Goal: Information Seeking & Learning: Understand process/instructions

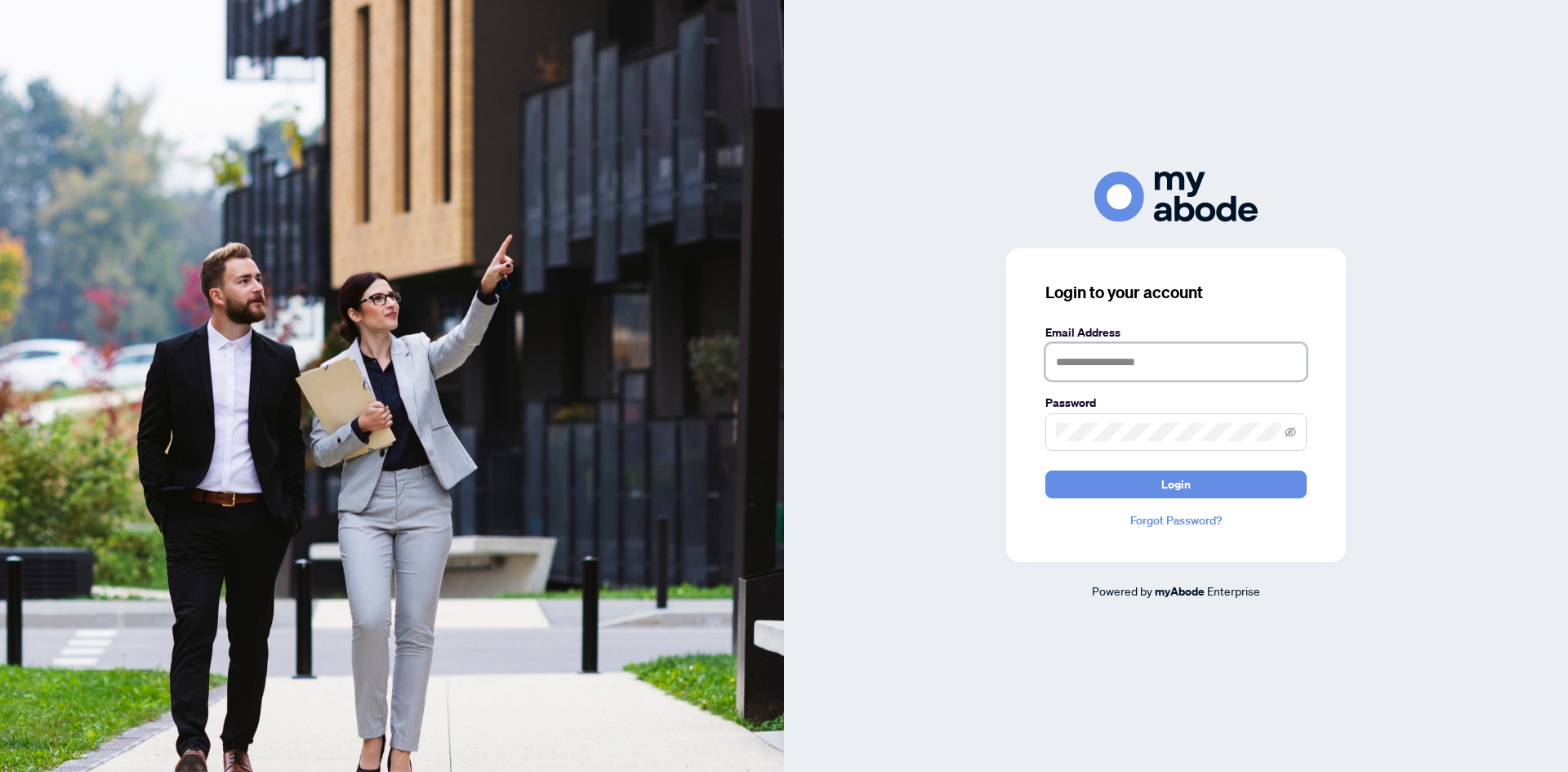
click at [1154, 349] on input "text" at bounding box center [1176, 361] width 261 height 38
type input "**********"
click at [1045, 471] on button "Login" at bounding box center [1176, 485] width 261 height 27
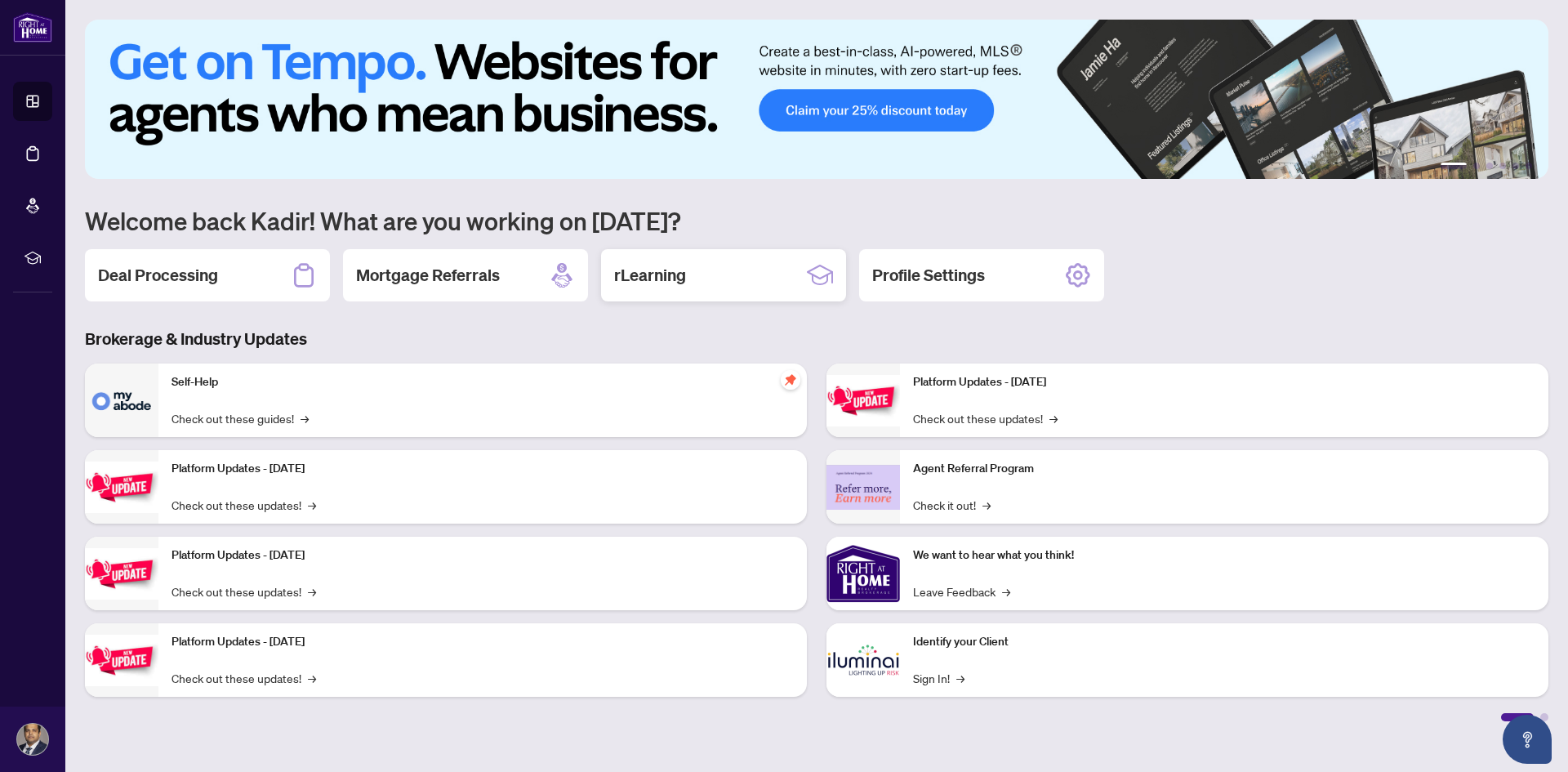
click at [755, 287] on div "rLearning" at bounding box center [723, 274] width 245 height 52
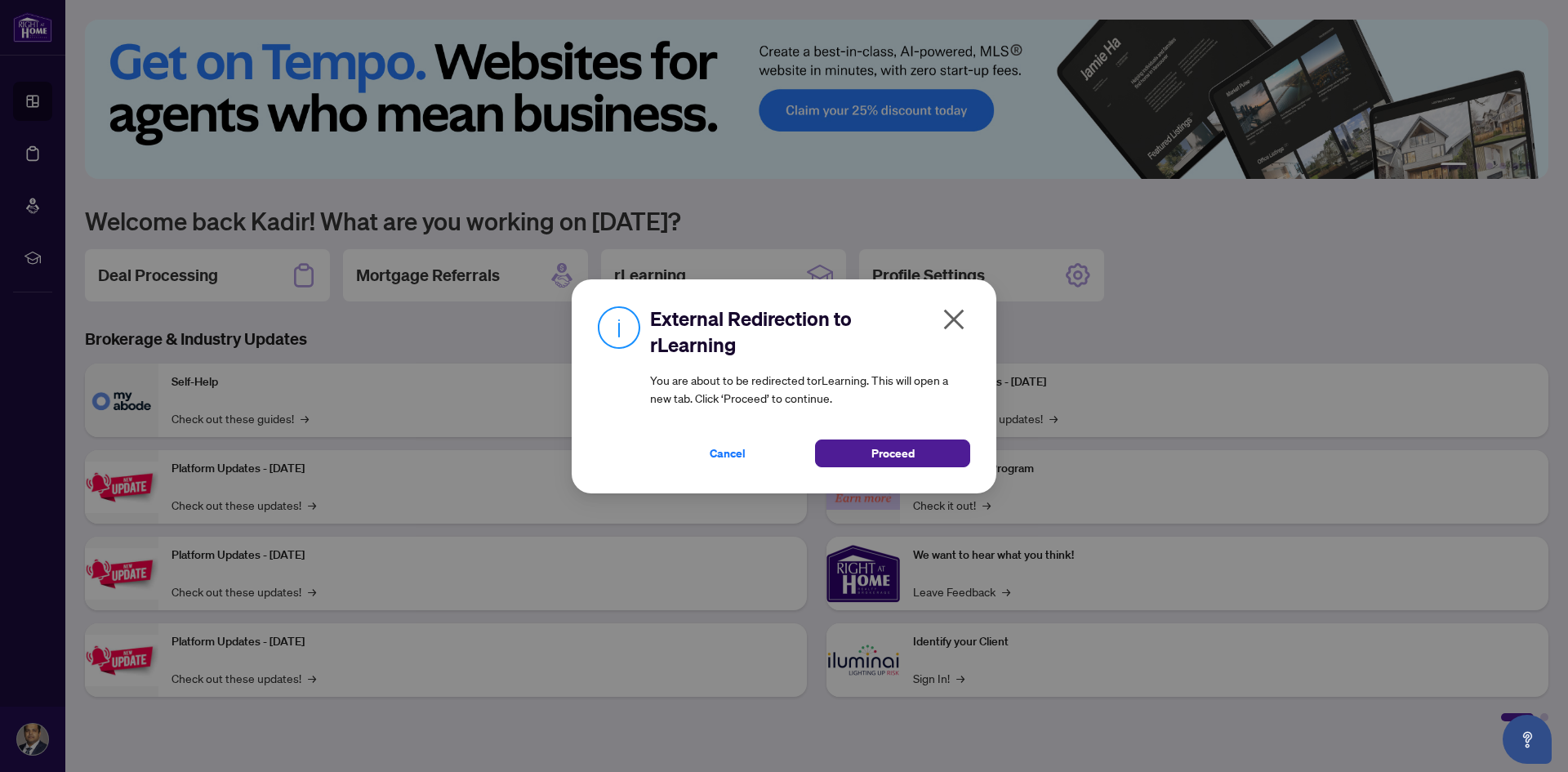
click at [952, 322] on icon "close" at bounding box center [955, 319] width 20 height 20
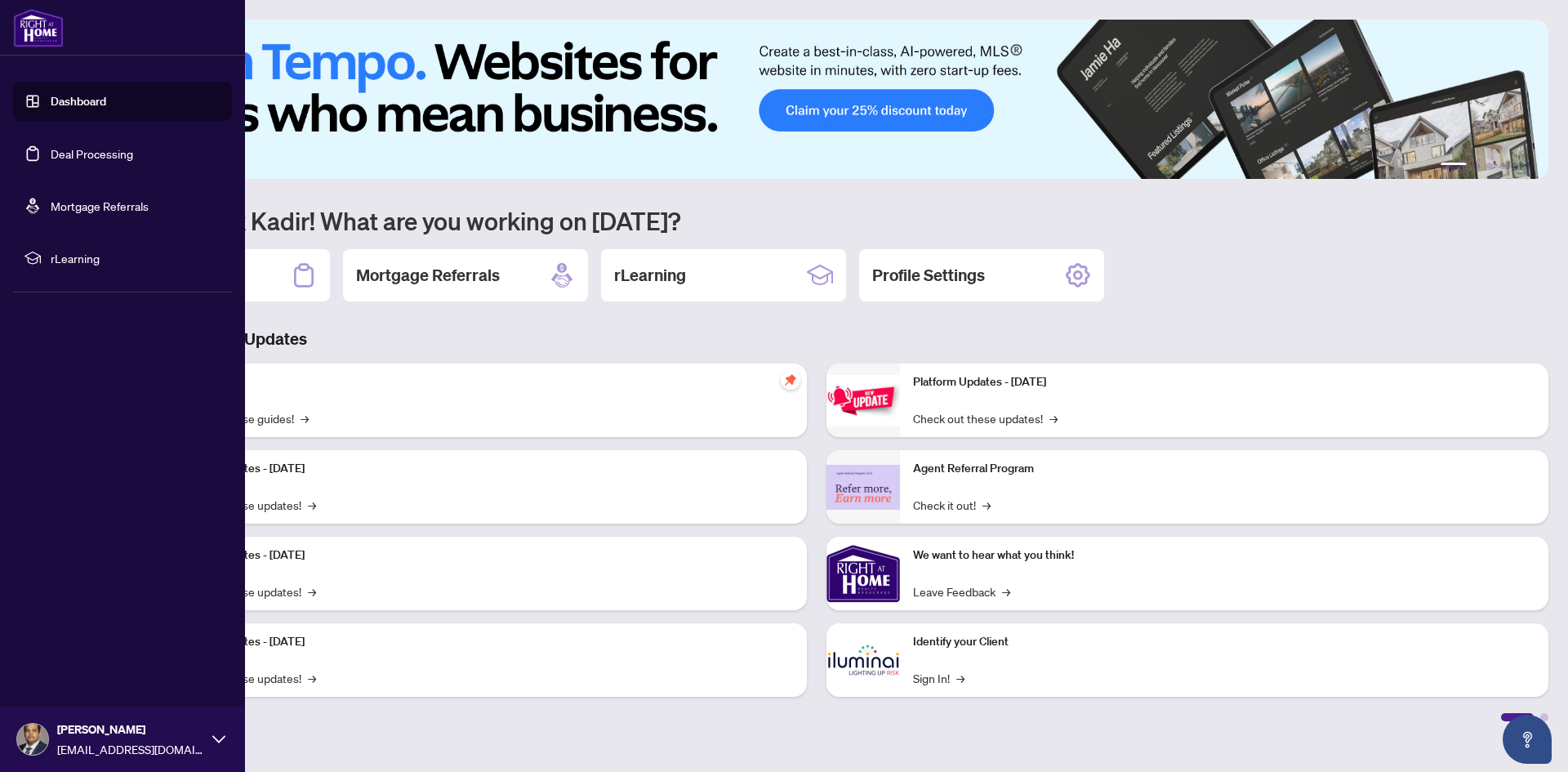
click at [50, 157] on link "Deal Processing" at bounding box center [91, 154] width 82 height 15
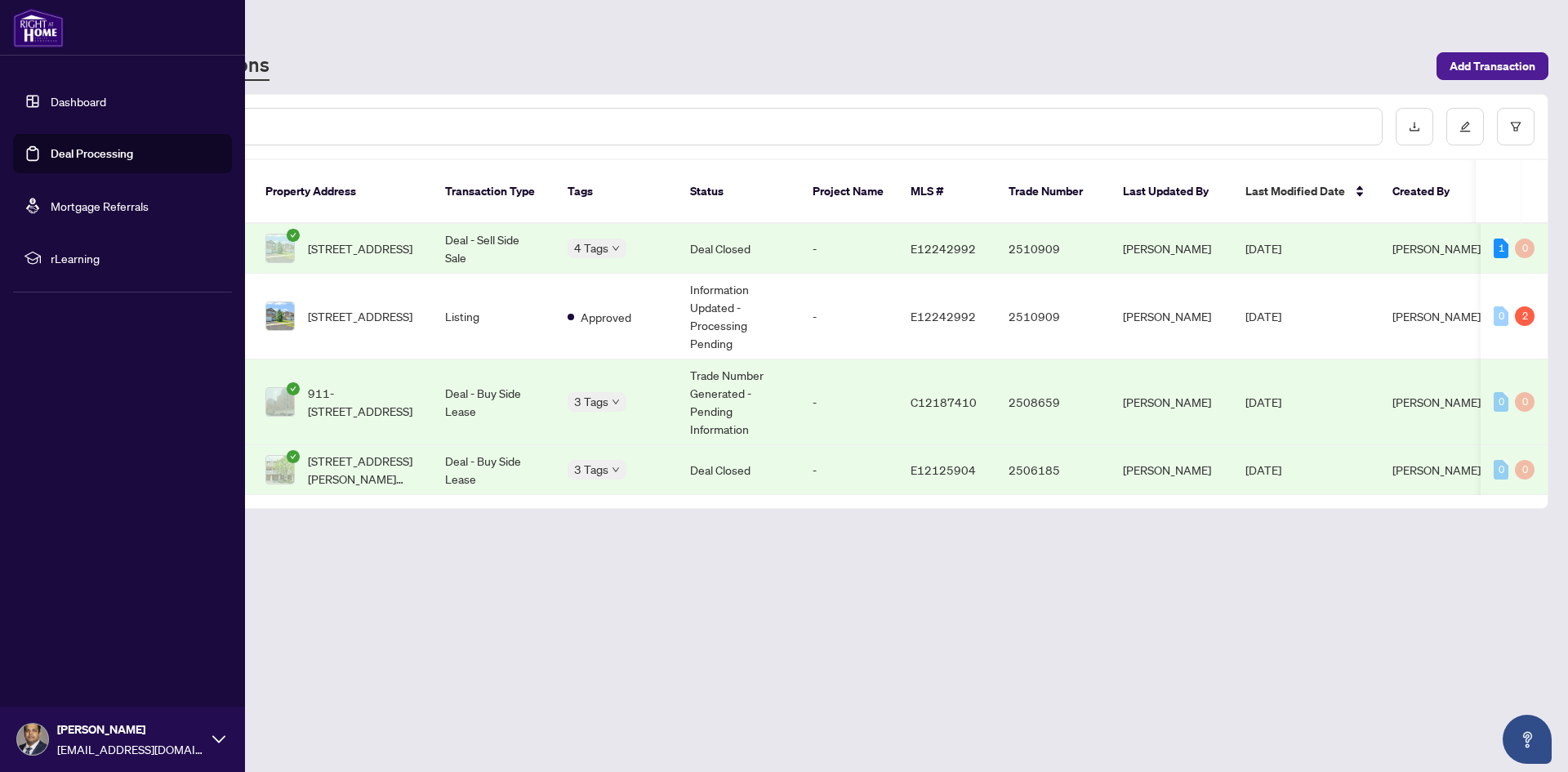
click at [80, 261] on span "rLearning" at bounding box center [135, 258] width 170 height 18
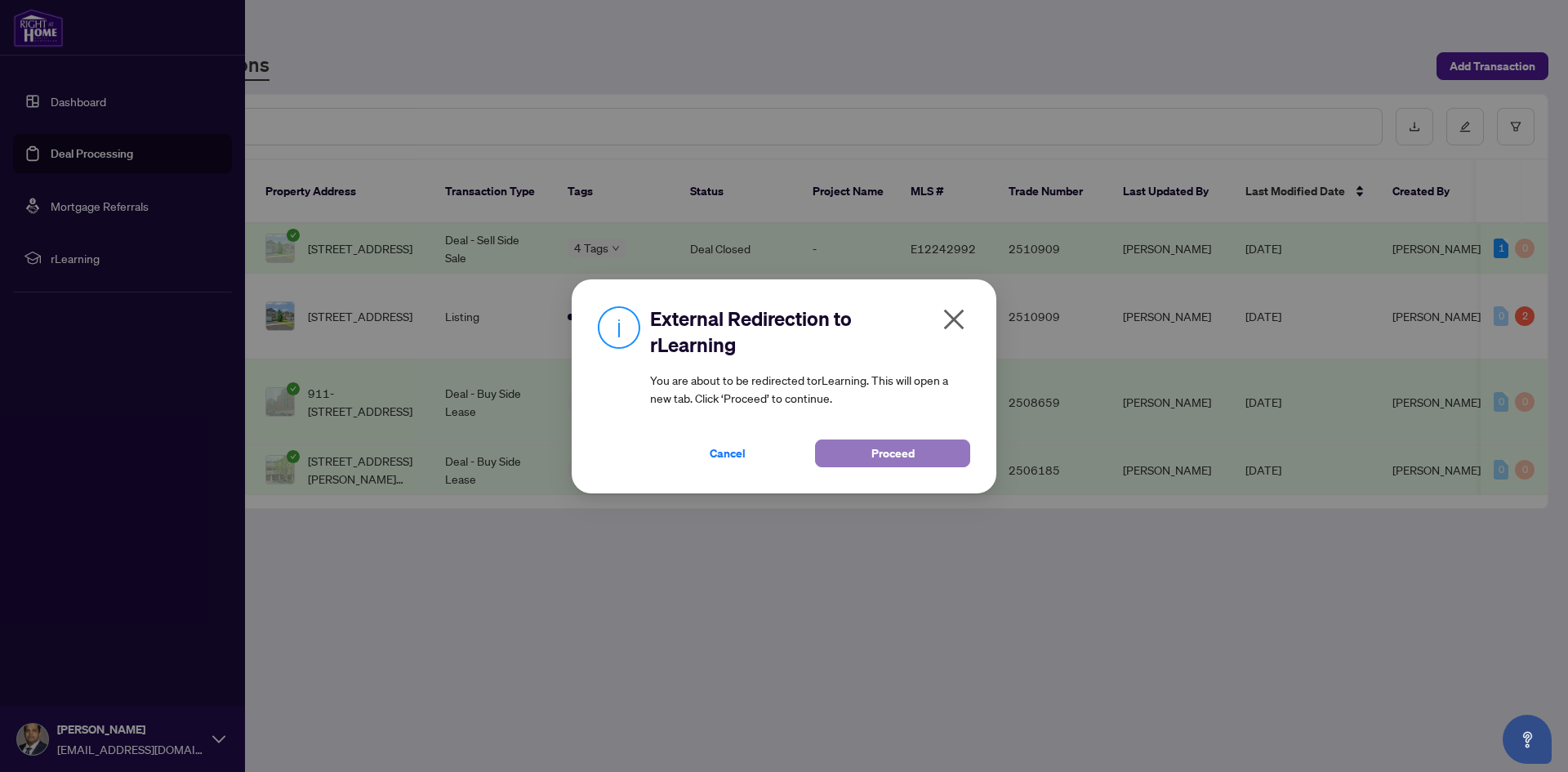
click at [871, 451] on span "Proceed" at bounding box center [892, 453] width 43 height 27
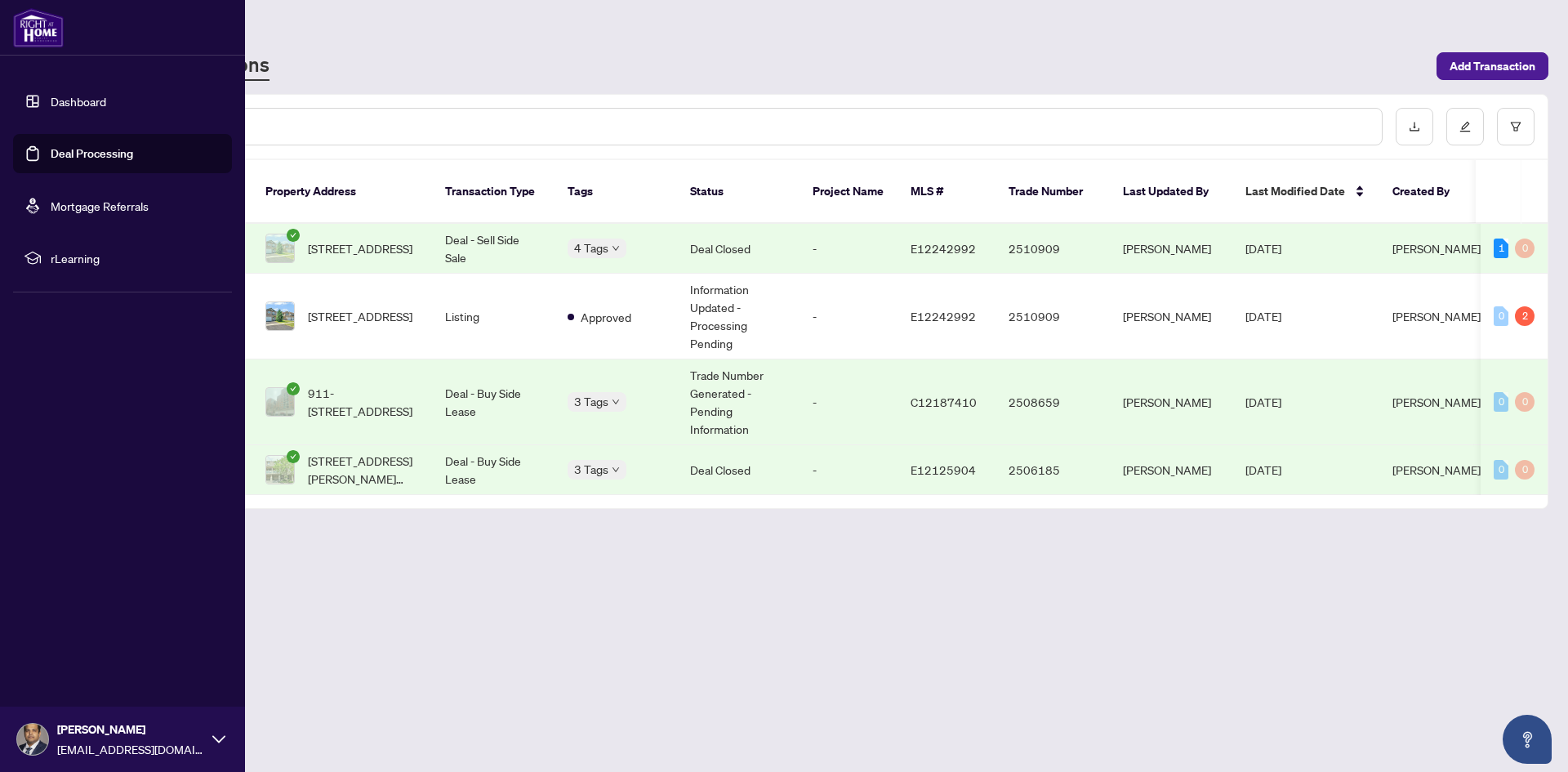
click at [82, 99] on link "Dashboard" at bounding box center [78, 102] width 56 height 15
